Goal: Task Accomplishment & Management: Manage account settings

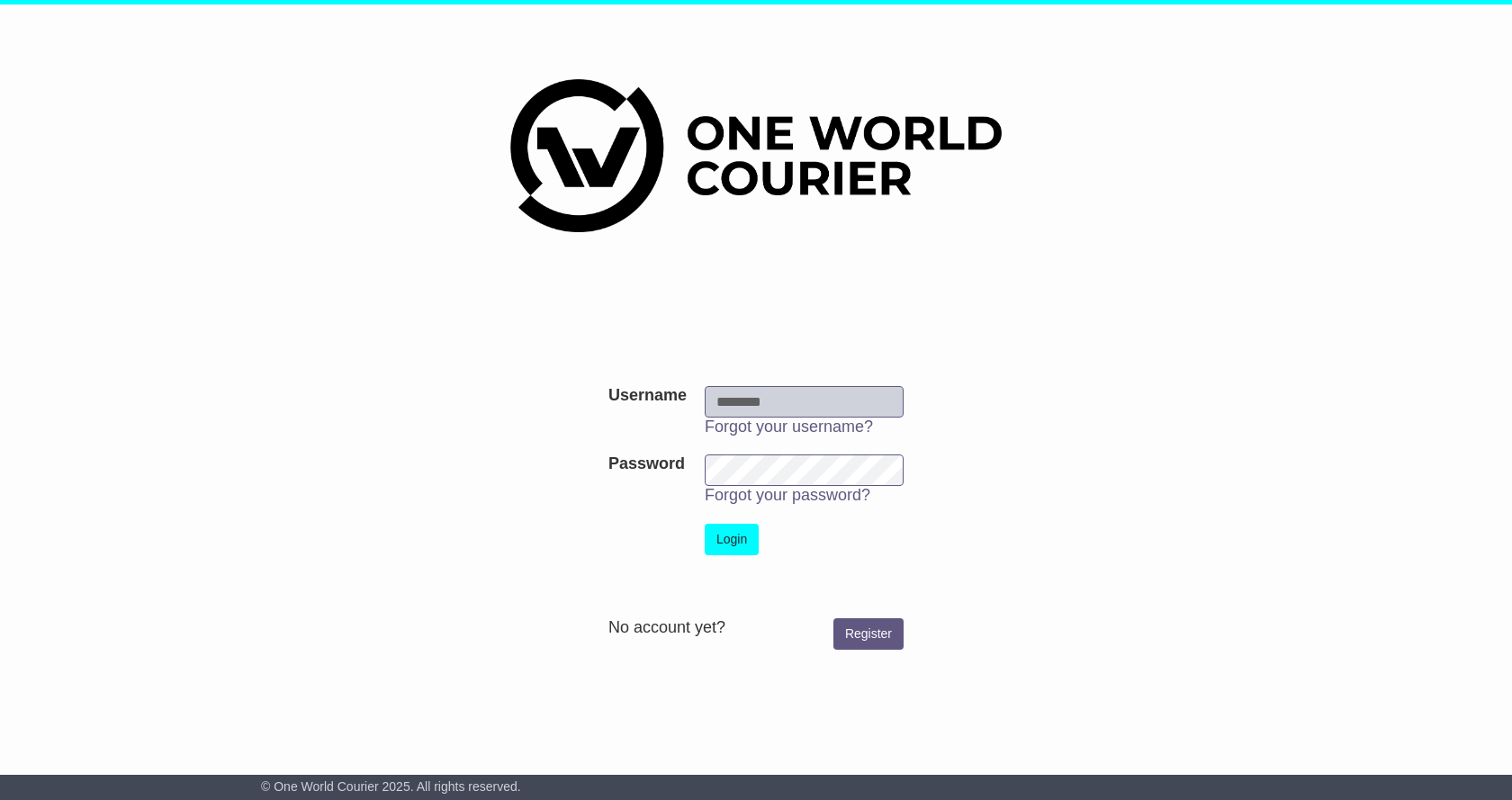
click at [827, 396] on input "Username" at bounding box center [804, 402] width 199 height 32
type input "**********"
click at [704, 524] on button "Login" at bounding box center [731, 540] width 54 height 32
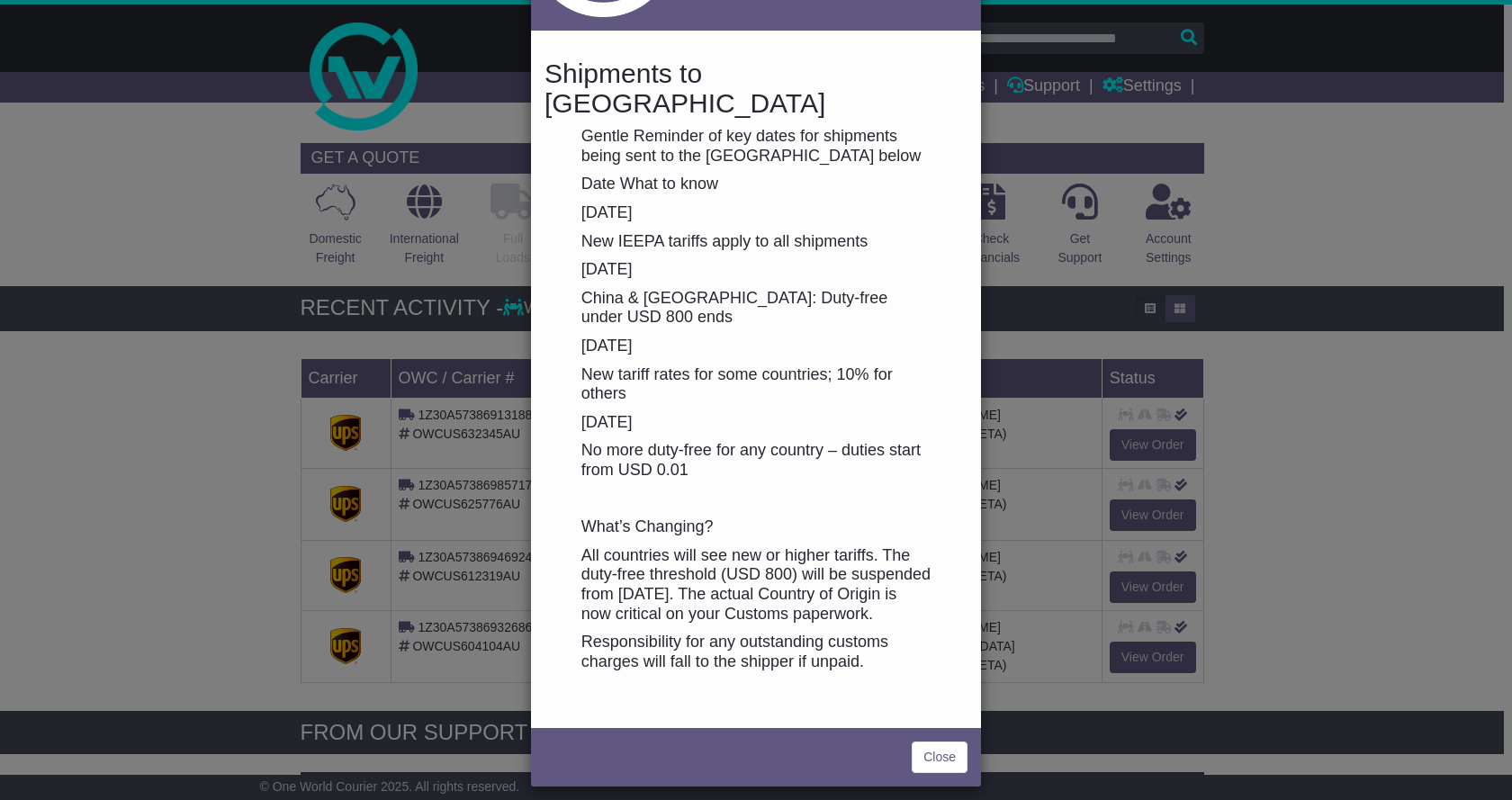
scroll to position [199, 0]
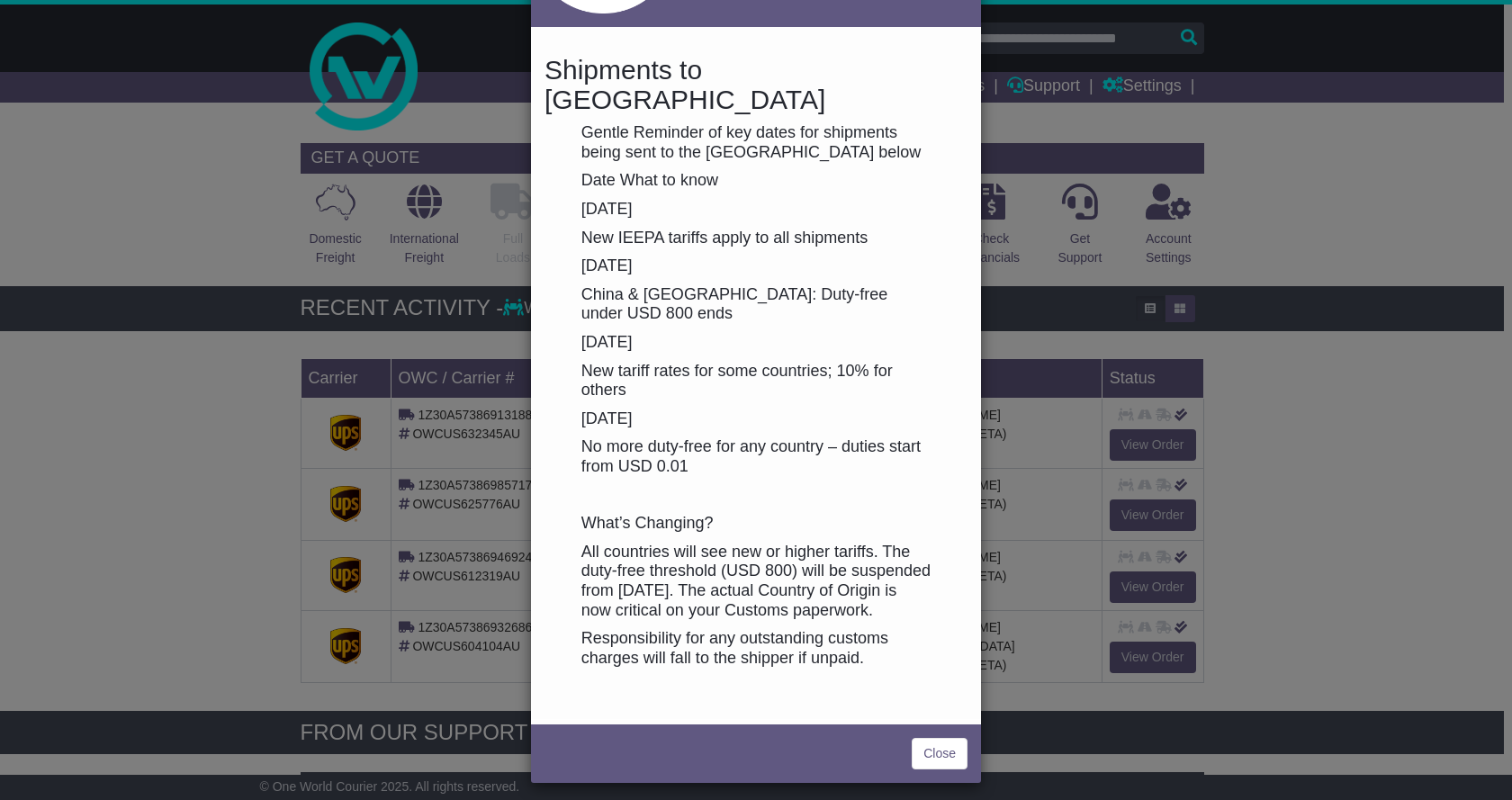
click at [898, 543] on p "All countries will see new or higher tariffs. The duty-free threshold (USD 800)…" at bounding box center [756, 582] width 349 height 77
drag, startPoint x: 541, startPoint y: 60, endPoint x: 599, endPoint y: 56, distance: 58.1
click at [599, 56] on h4 "Shipments to the United States" at bounding box center [755, 84] width 423 height 59
click at [593, 62] on h4 "Shipments to the United States" at bounding box center [755, 84] width 423 height 59
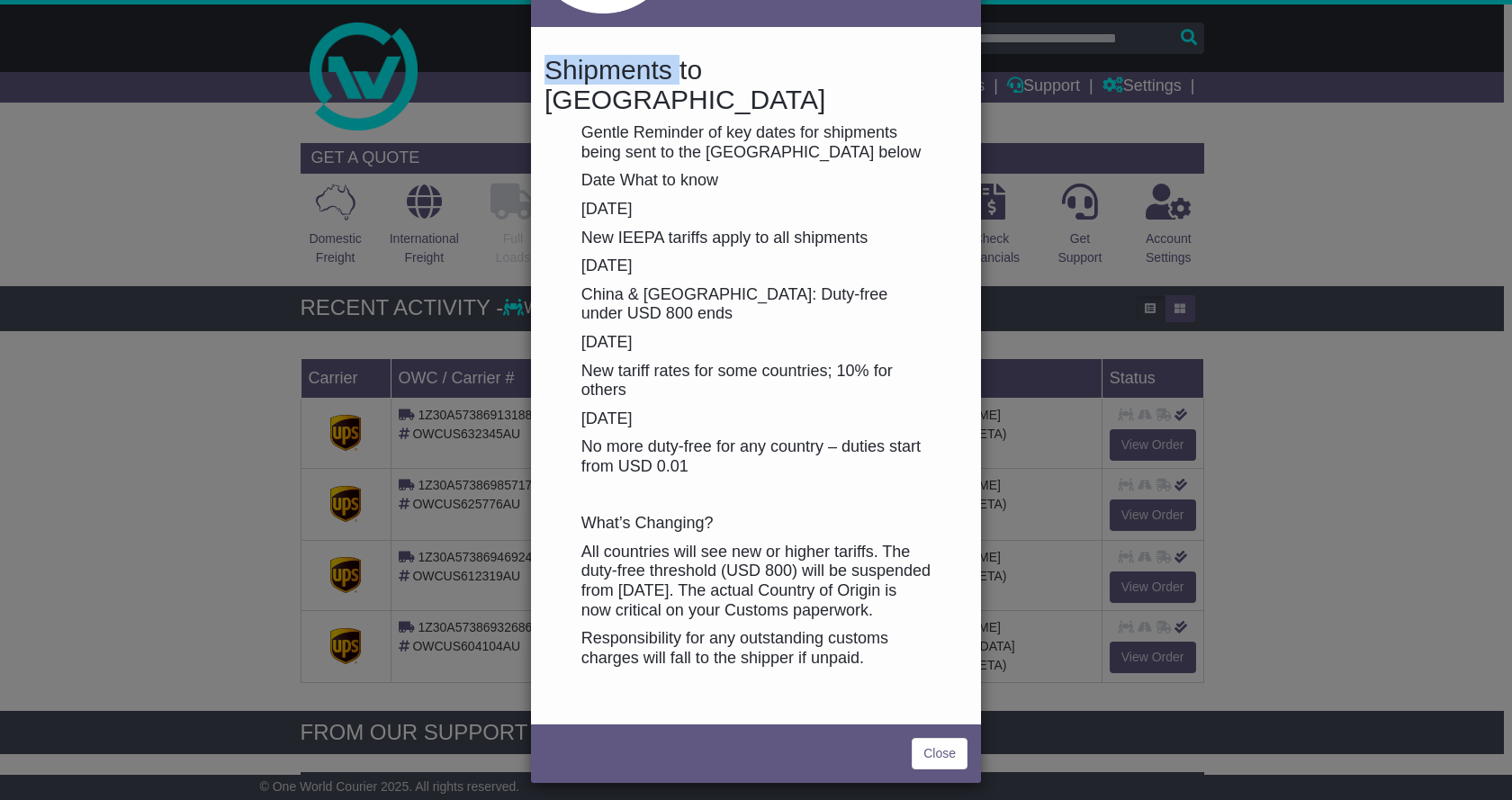
click at [593, 62] on h4 "Shipments to the United States" at bounding box center [755, 84] width 423 height 59
click at [947, 751] on link "Close" at bounding box center [939, 754] width 55 height 32
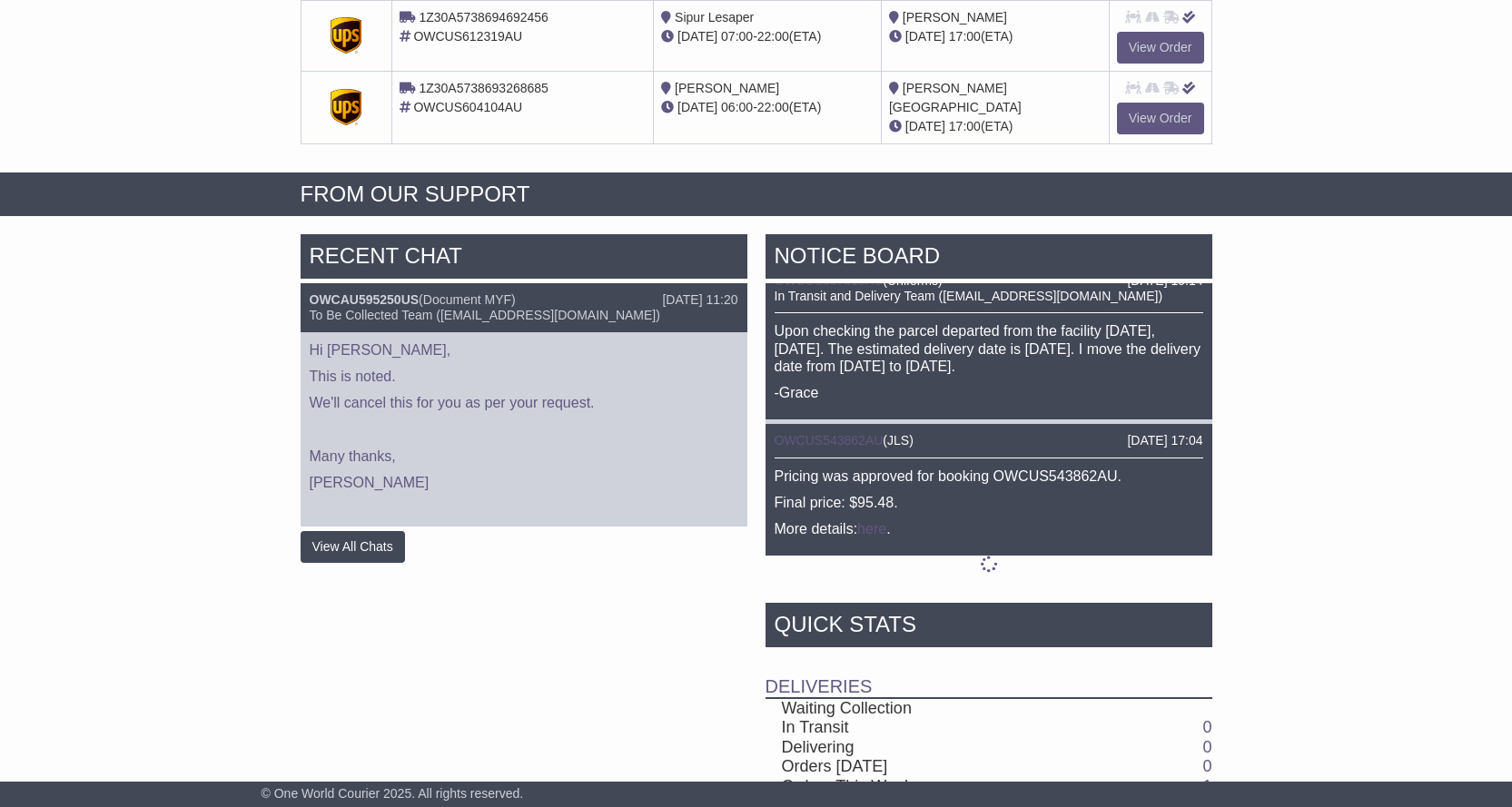
scroll to position [1080, 0]
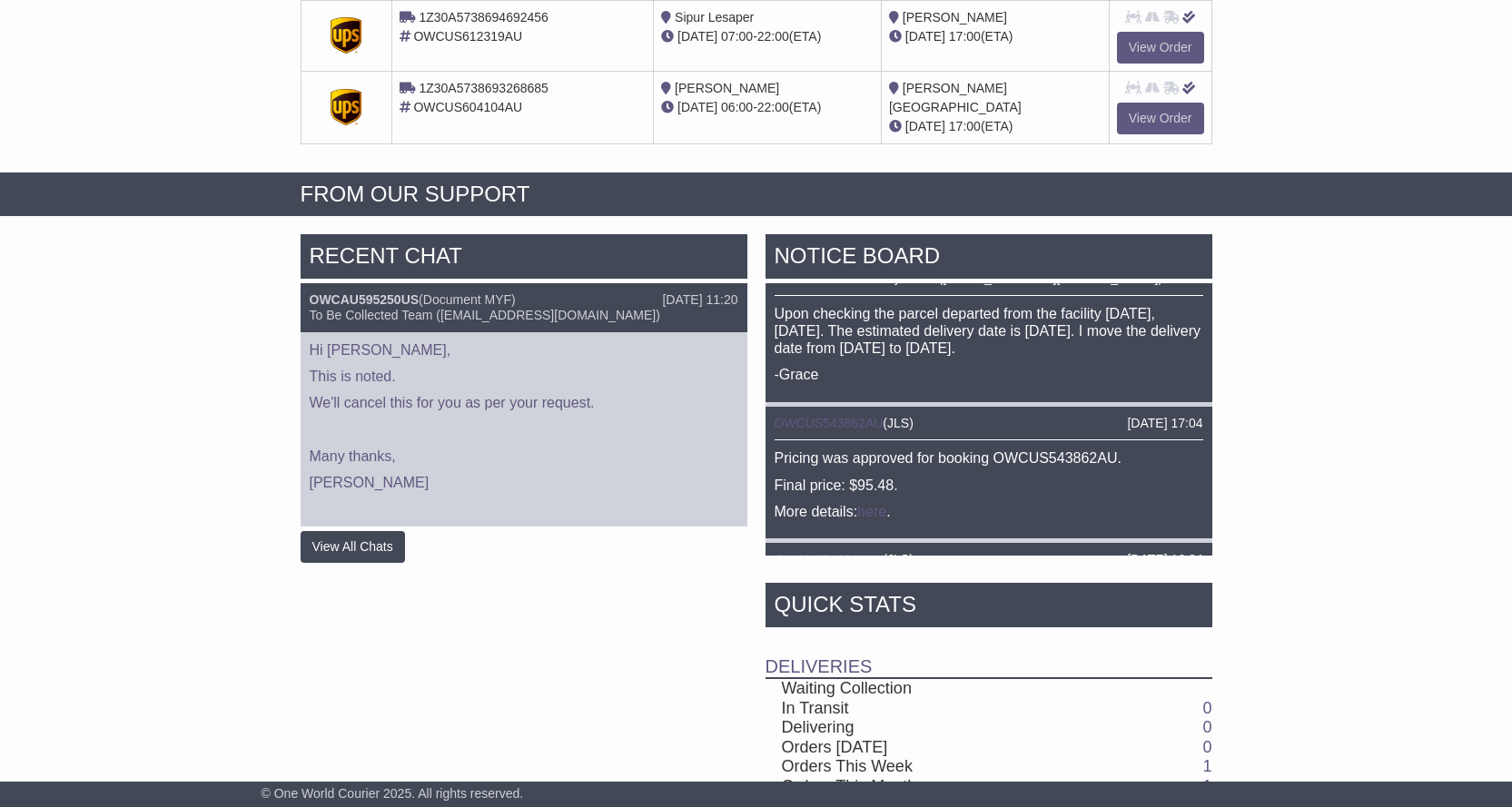
drag, startPoint x: 1214, startPoint y: 404, endPoint x: 1224, endPoint y: 523, distance: 119.4
click at [1234, 544] on div "RECENT CHAT 07 May 2025 11:20 OWCAU595250US ( Document MYF ) To Be Collected Te…" at bounding box center [756, 616] width 1512 height 782
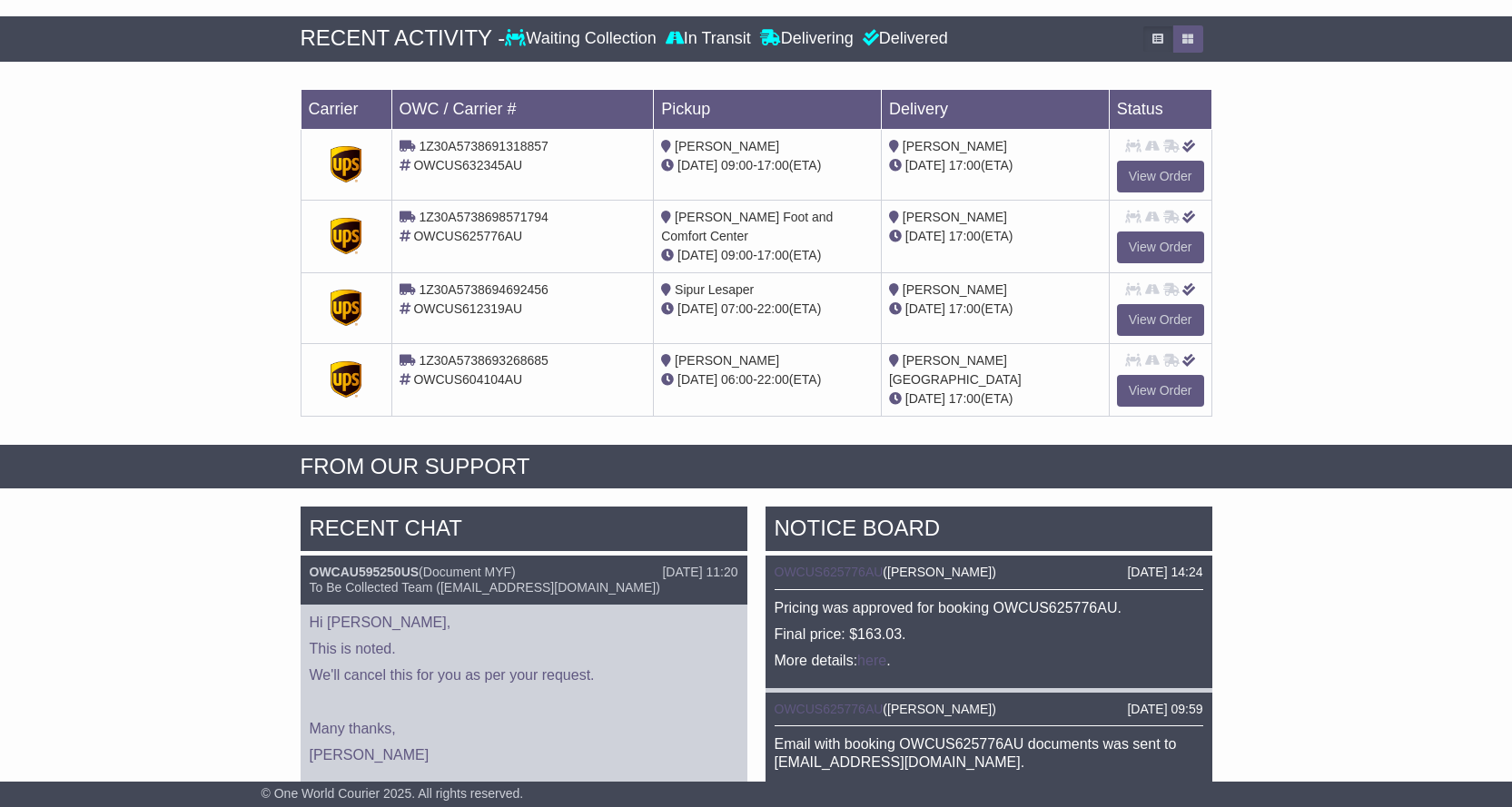
scroll to position [0, 0]
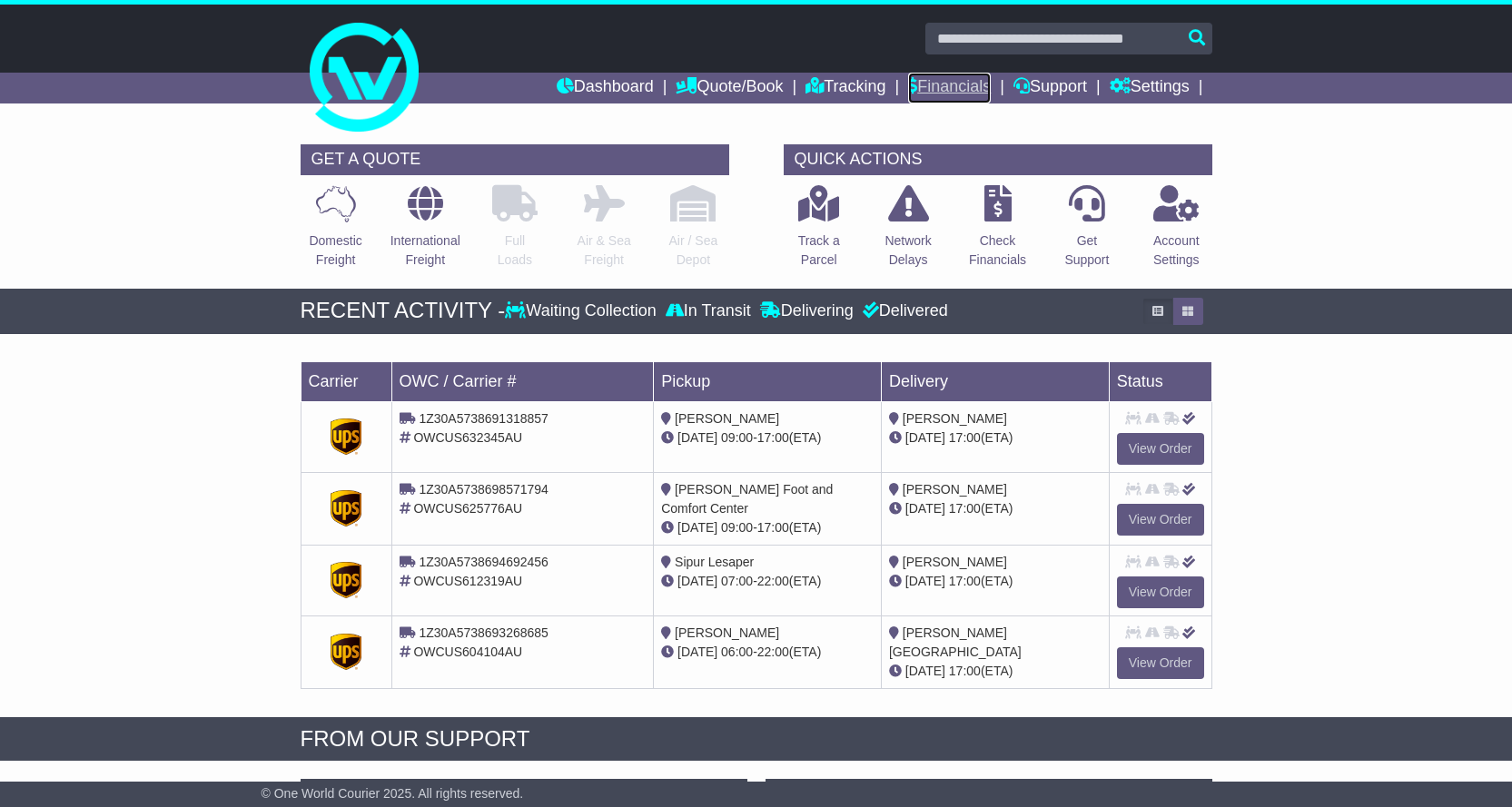
click at [955, 79] on link "Financials" at bounding box center [949, 88] width 83 height 31
click at [946, 84] on link "Financials" at bounding box center [949, 88] width 83 height 31
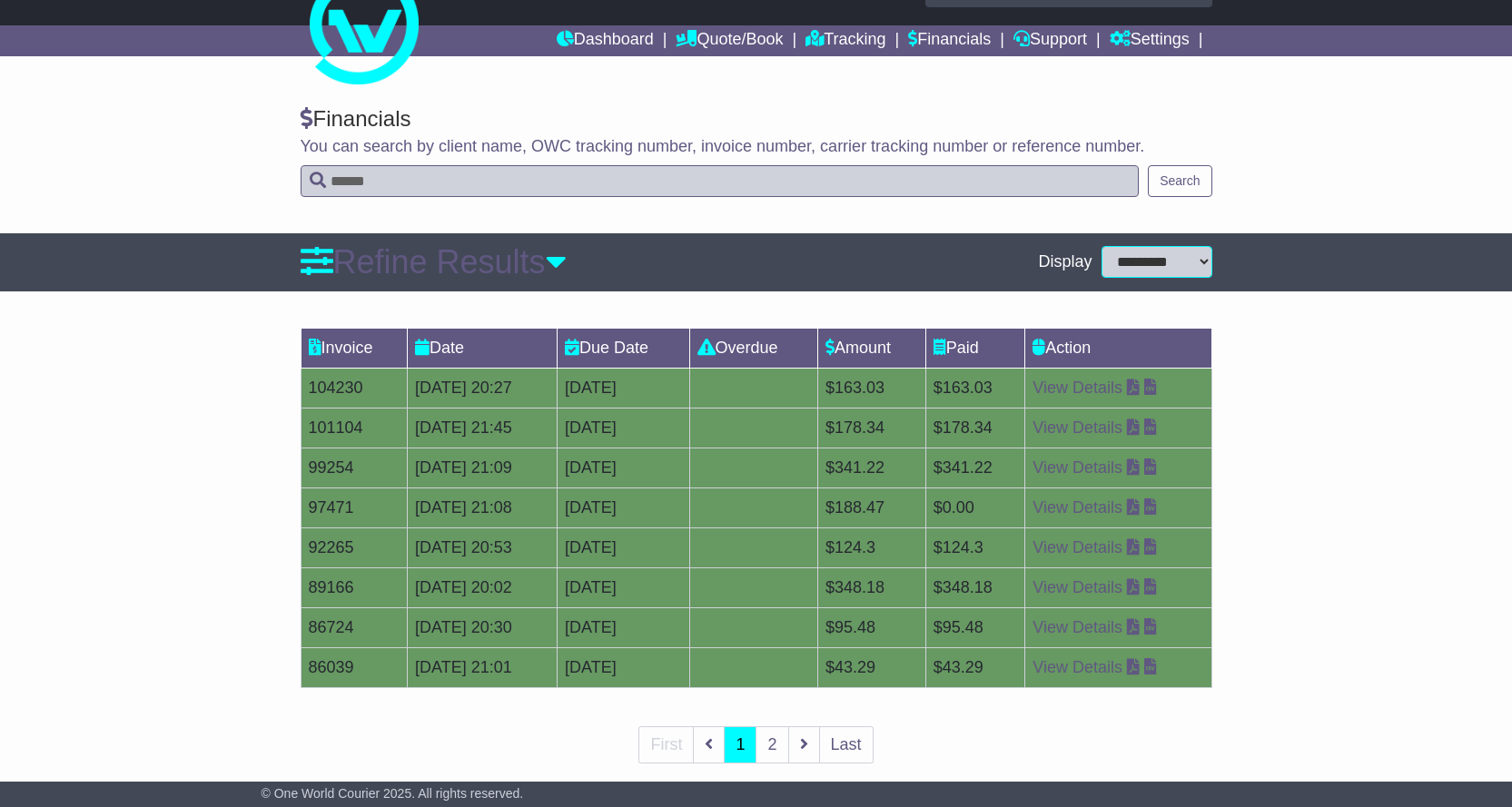
scroll to position [73, 0]
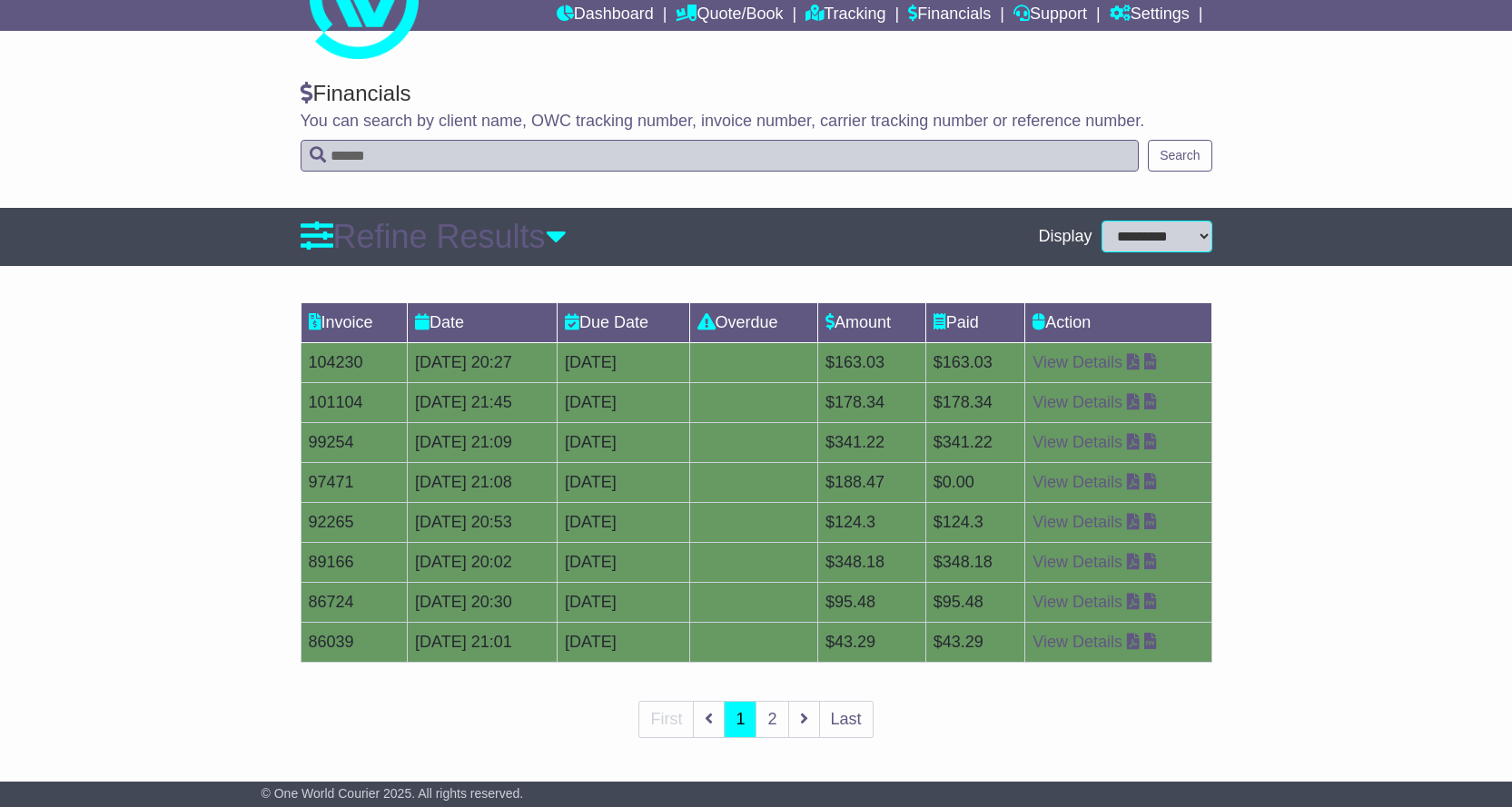
click at [1174, 235] on select "**********" at bounding box center [1157, 237] width 111 height 32
select select "**"
click at [1108, 252] on select "**********" at bounding box center [1157, 237] width 111 height 32
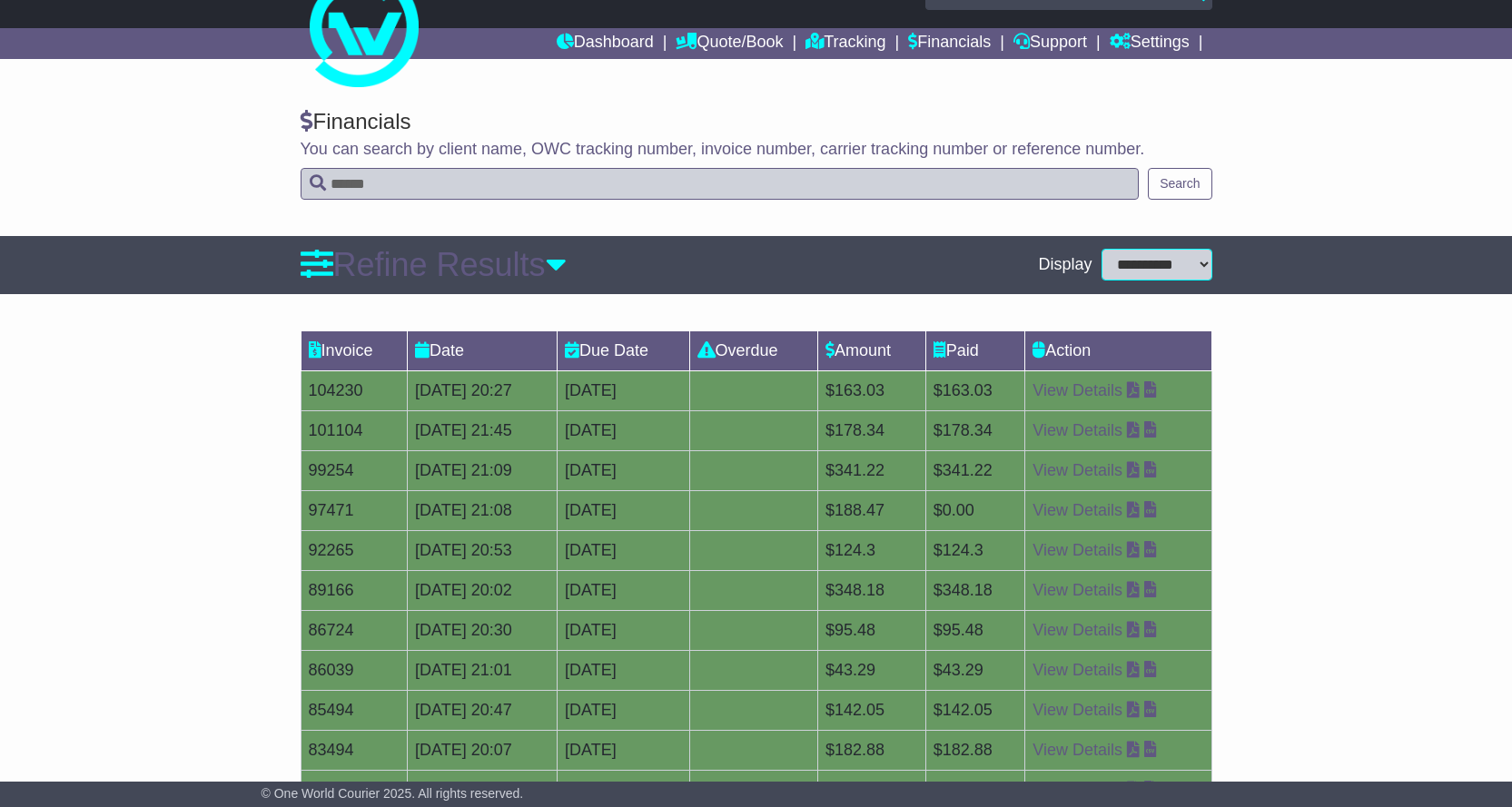
scroll to position [0, 0]
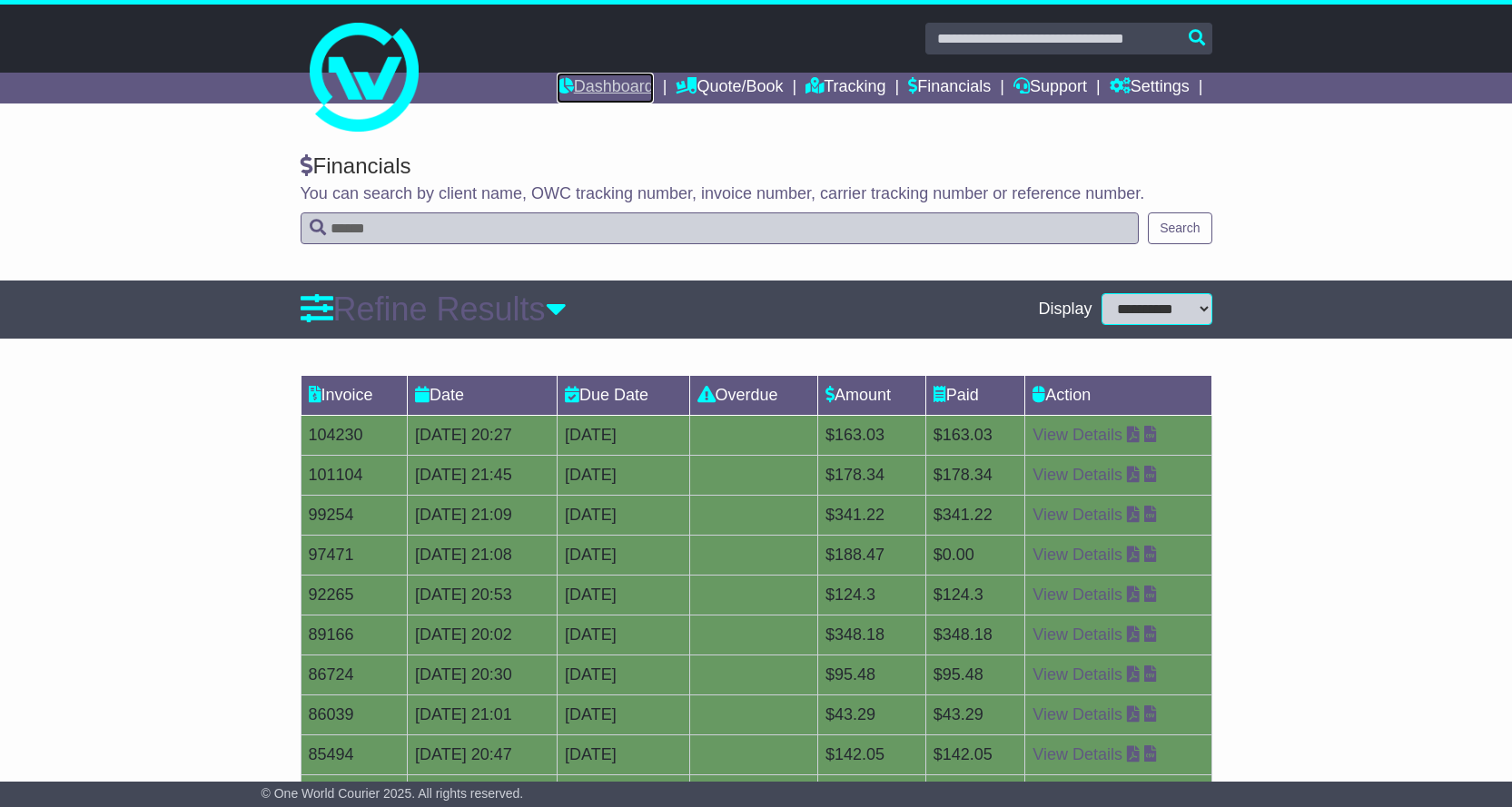
click at [586, 80] on link "Dashboard" at bounding box center [605, 88] width 97 height 31
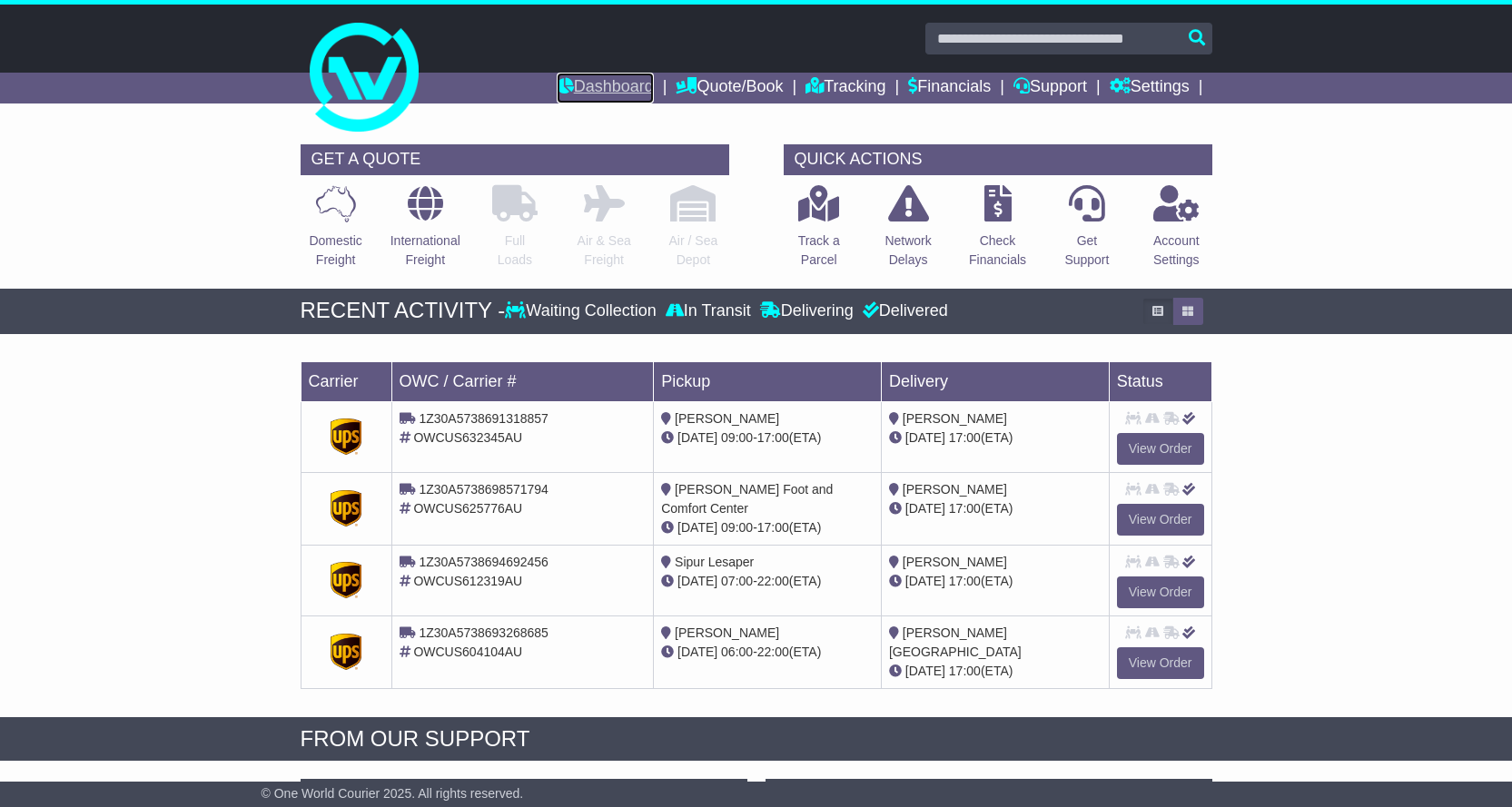
click at [585, 82] on link "Dashboard" at bounding box center [605, 88] width 97 height 31
click at [588, 79] on link "Dashboard" at bounding box center [605, 88] width 97 height 31
